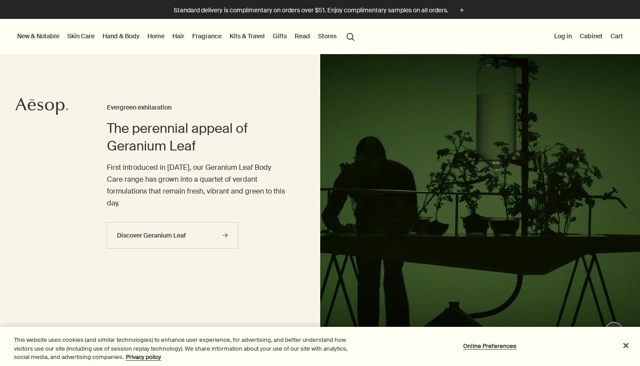
click at [212, 37] on link "Fragrance" at bounding box center [206, 35] width 33 height 11
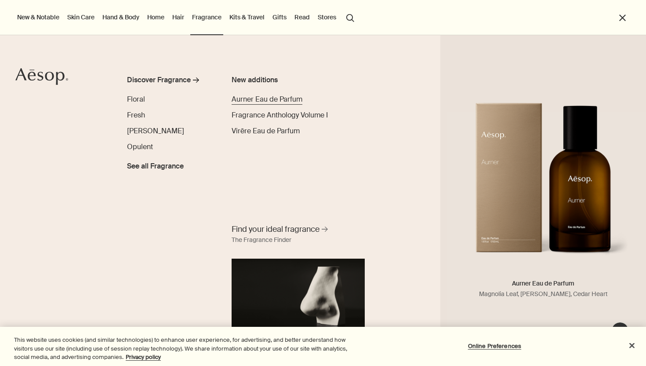
click at [266, 100] on span "Aurner Eau de Parfum" at bounding box center [267, 99] width 71 height 9
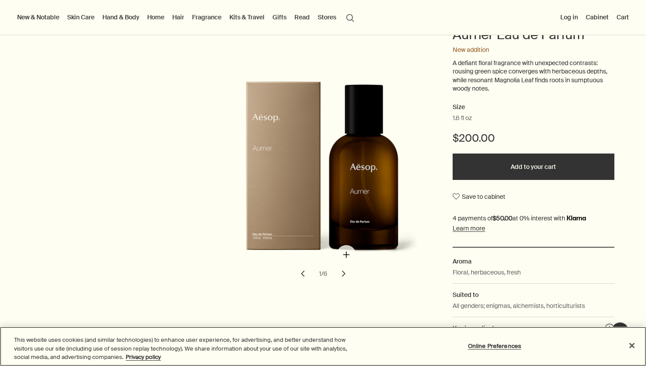
scroll to position [86, 0]
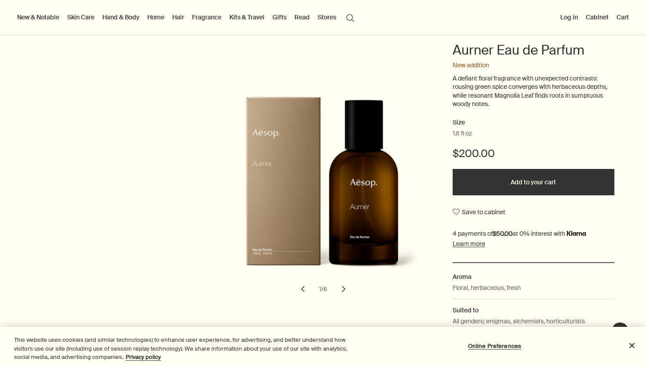
click at [341, 293] on button "chevron" at bounding box center [343, 288] width 19 height 19
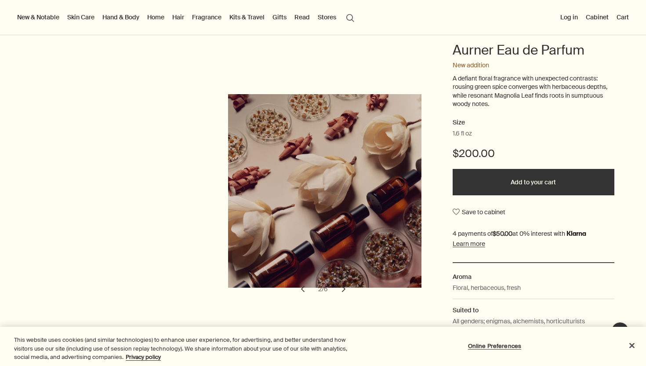
click at [341, 293] on button "chevron" at bounding box center [343, 288] width 19 height 19
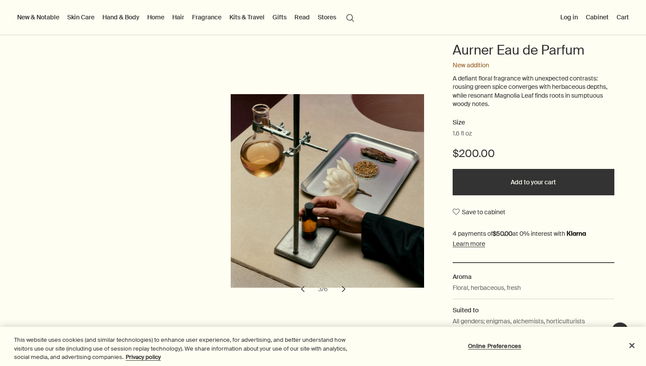
click at [341, 293] on button "chevron" at bounding box center [343, 288] width 19 height 19
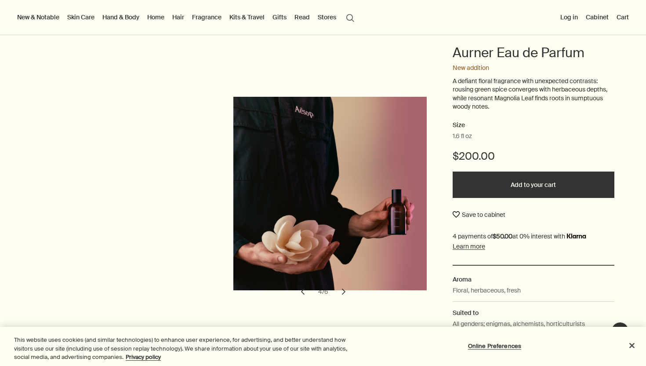
scroll to position [0, 0]
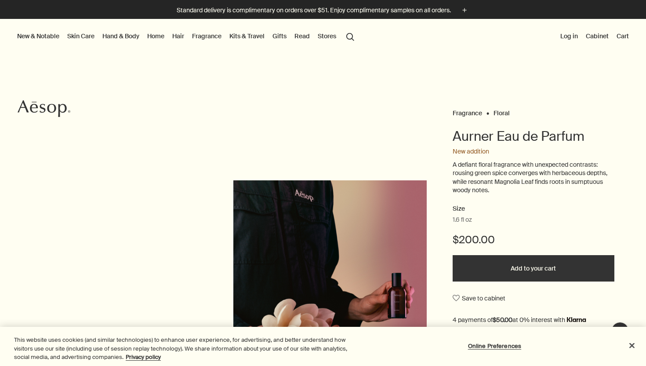
click at [460, 219] on span "1.6 fl oz" at bounding box center [462, 219] width 19 height 9
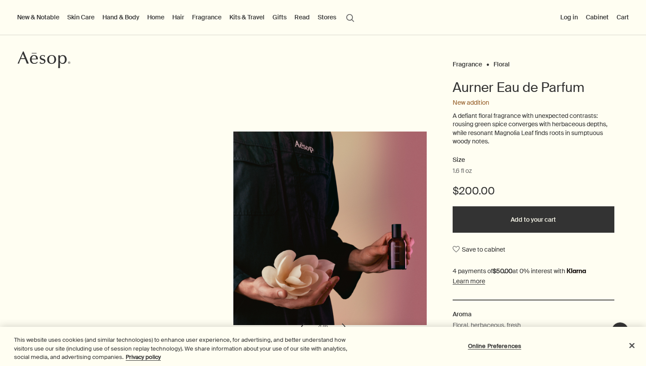
scroll to position [49, 0]
click at [490, 215] on button "Add to your cart" at bounding box center [534, 219] width 162 height 26
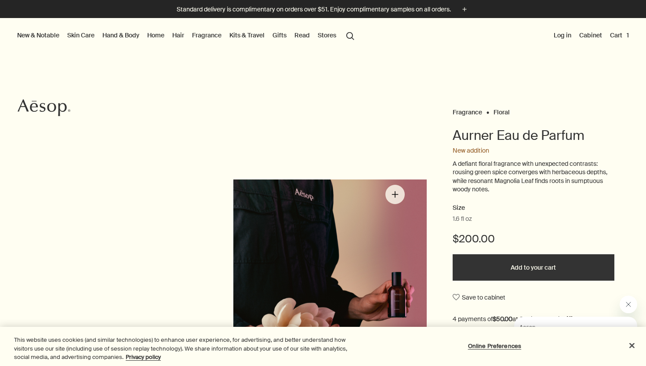
scroll to position [0, 0]
